Goal: Task Accomplishment & Management: Use online tool/utility

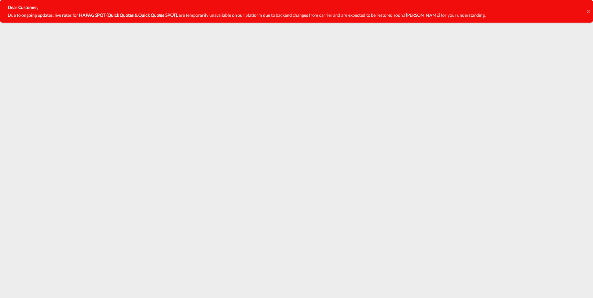
click at [586, 11] on icon at bounding box center [587, 11] width 3 height 5
